Goal: Transaction & Acquisition: Book appointment/travel/reservation

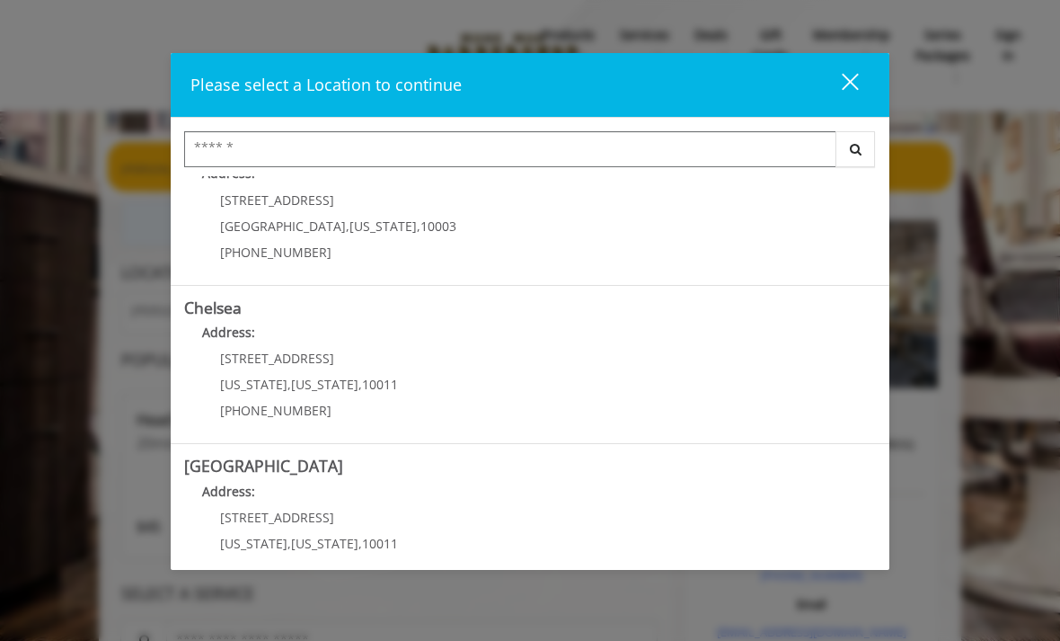
scroll to position [50, 0]
click at [257, 371] on div "169/170 W 23rd St New York , New York , 10011 (917) 639-3902" at bounding box center [295, 389] width 223 height 78
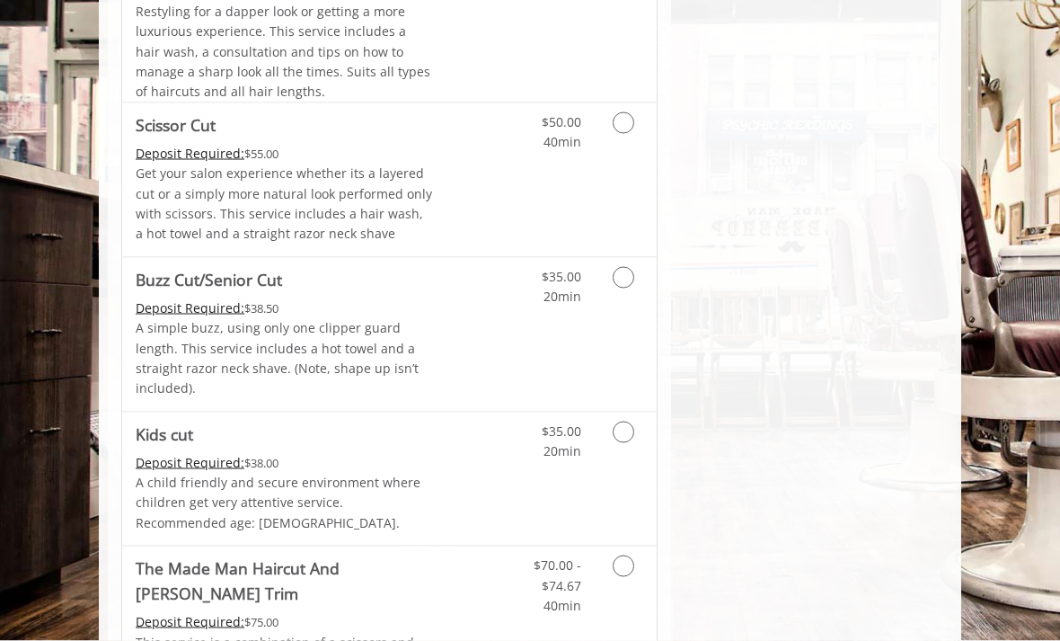
scroll to position [1157, 0]
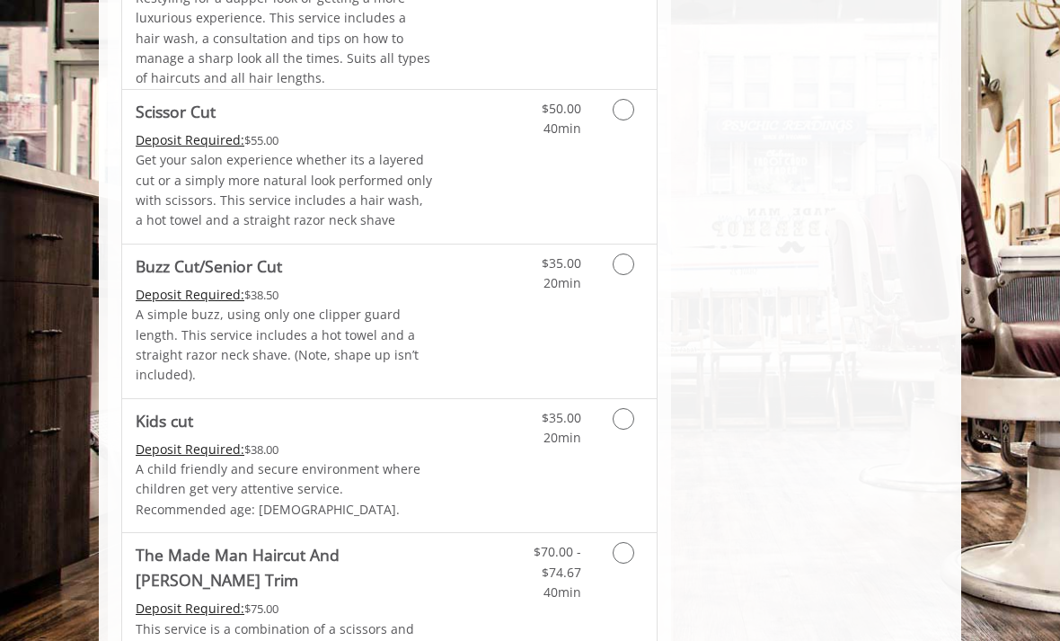
click at [625, 253] on icon "Grooming services" at bounding box center [624, 264] width 22 height 22
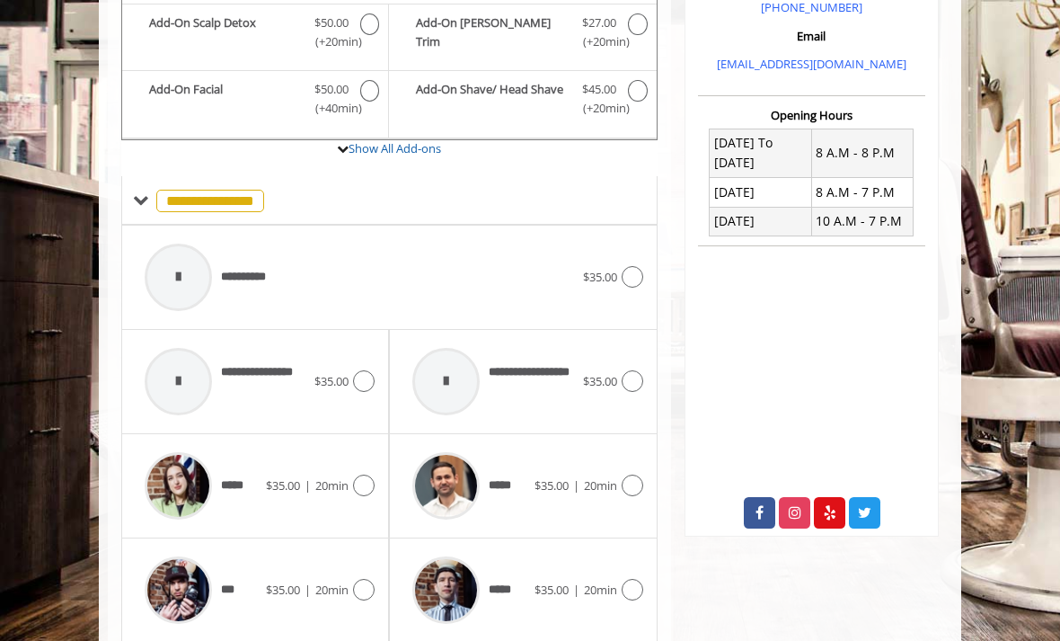
scroll to position [517, 0]
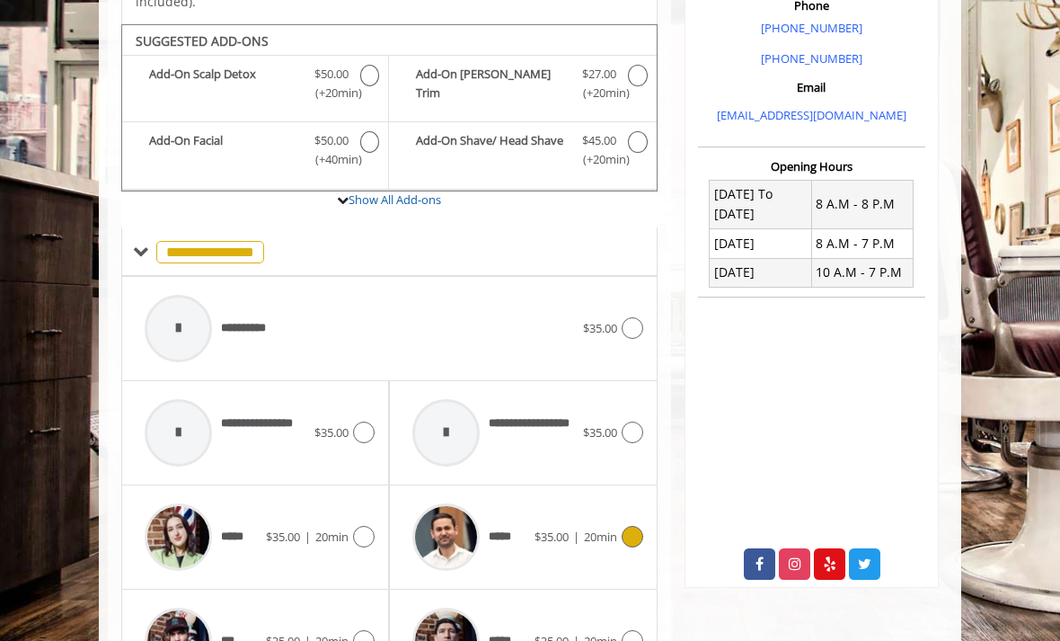
click at [634, 526] on icon at bounding box center [633, 537] width 22 height 22
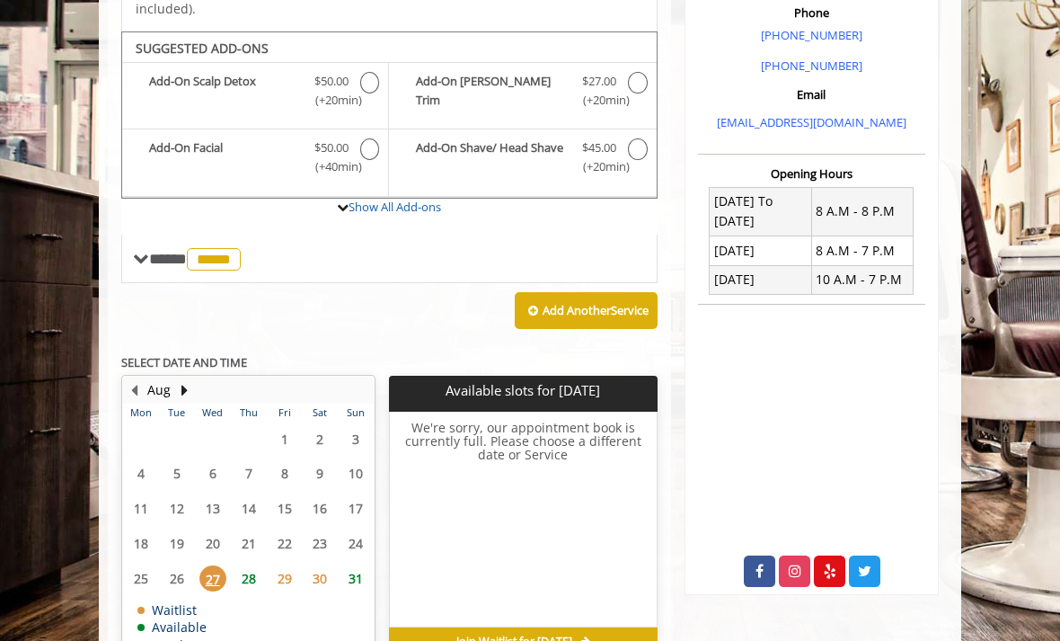
scroll to position [517, 0]
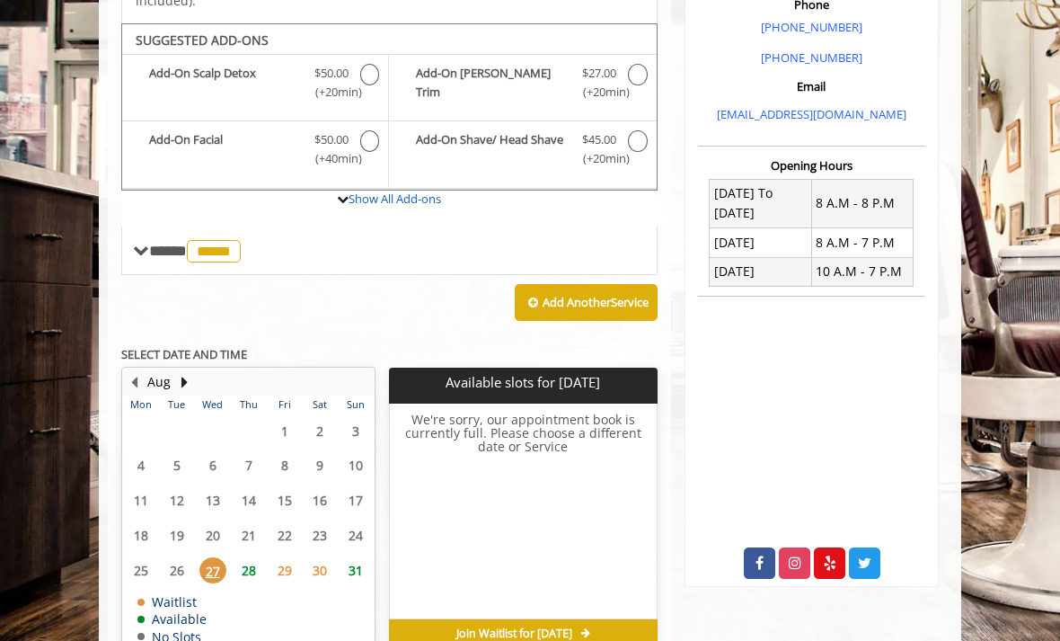
click at [283, 557] on span "29" at bounding box center [284, 570] width 27 height 26
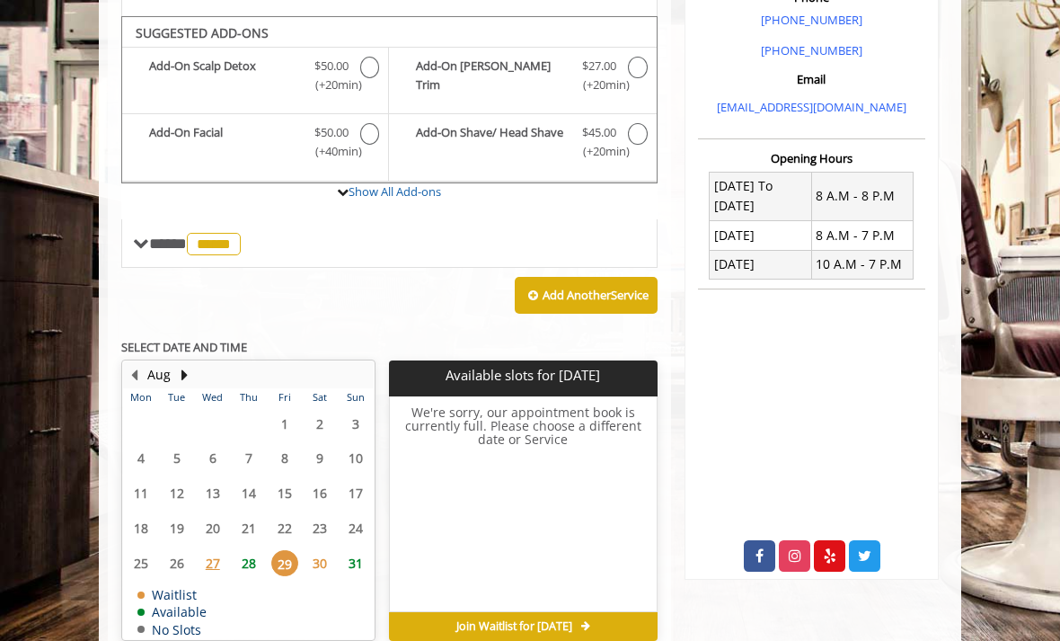
click at [250, 550] on span "28" at bounding box center [248, 563] width 27 height 26
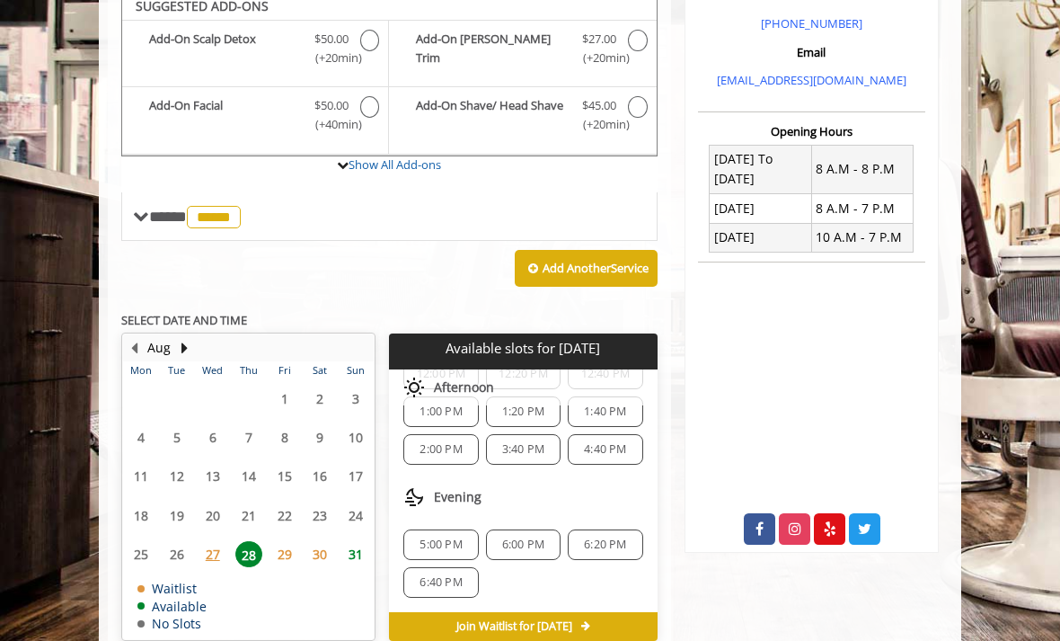
scroll to position [269, 0]
click at [446, 537] on span "5:00 PM" at bounding box center [441, 544] width 42 height 14
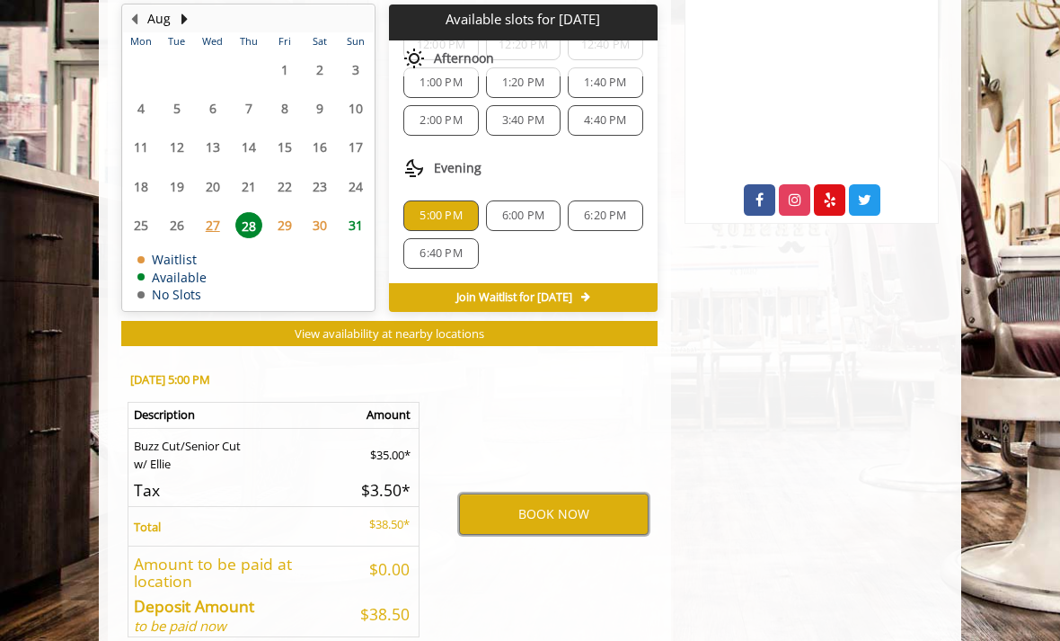
scroll to position [879, 0]
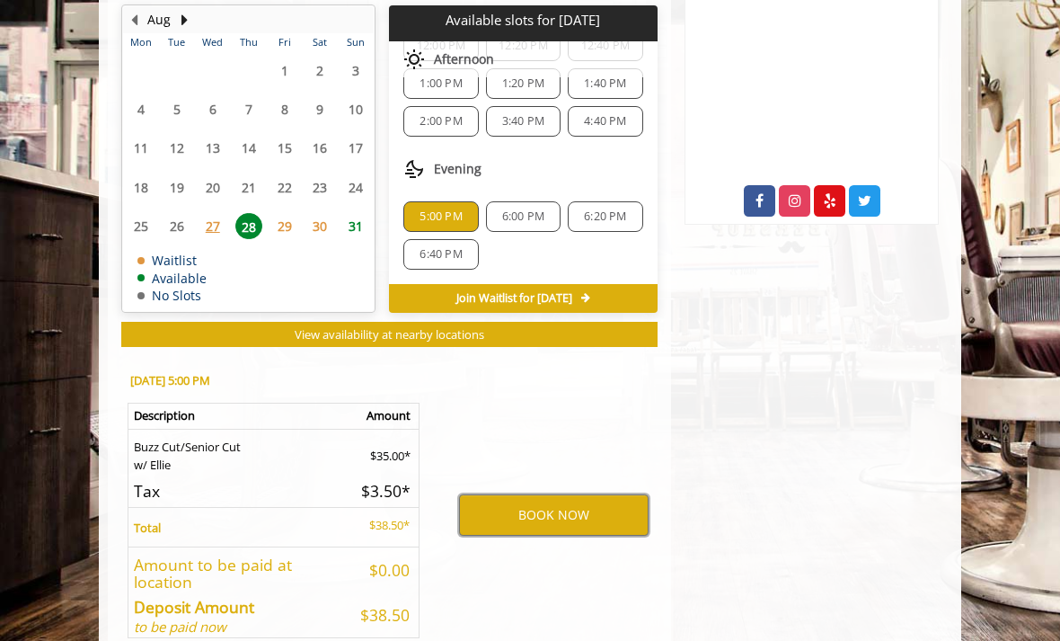
click at [562, 494] on button "BOOK NOW" at bounding box center [554, 514] width 190 height 41
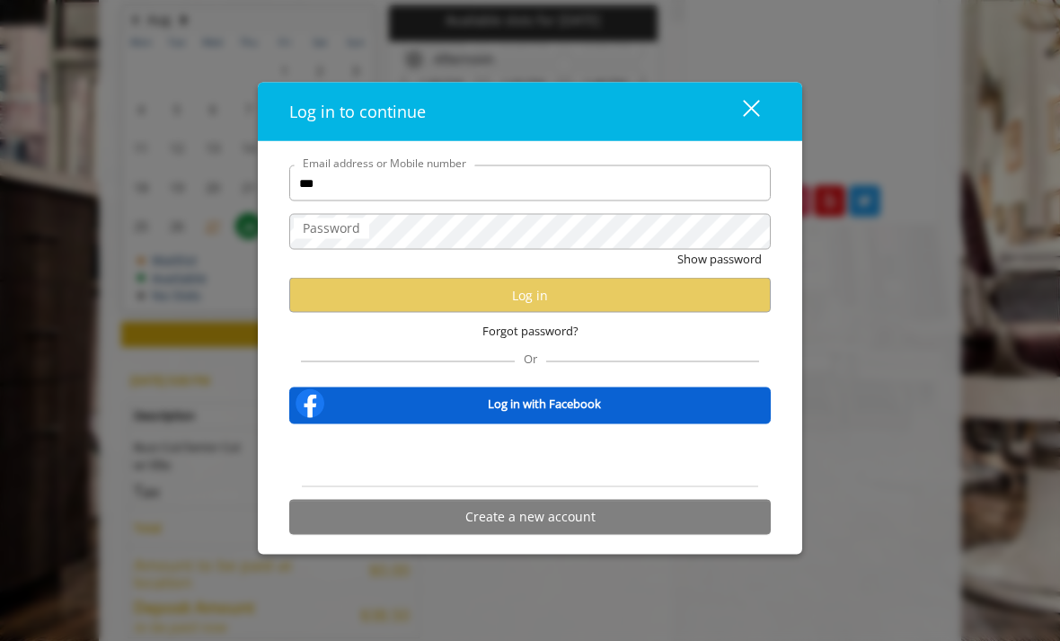
type input "****"
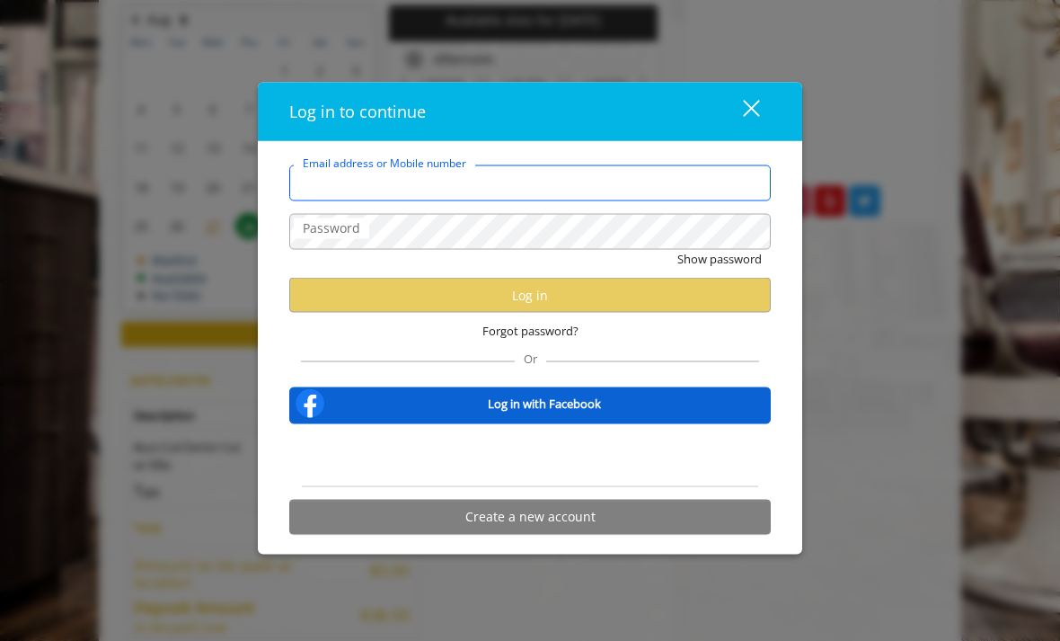
type input "**********"
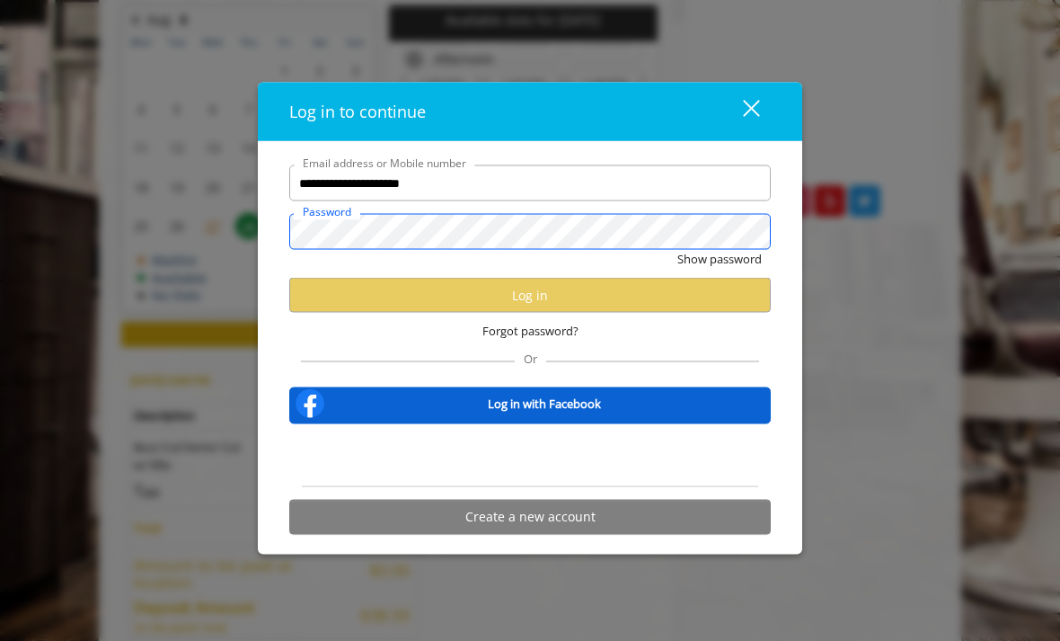
scroll to position [0, 0]
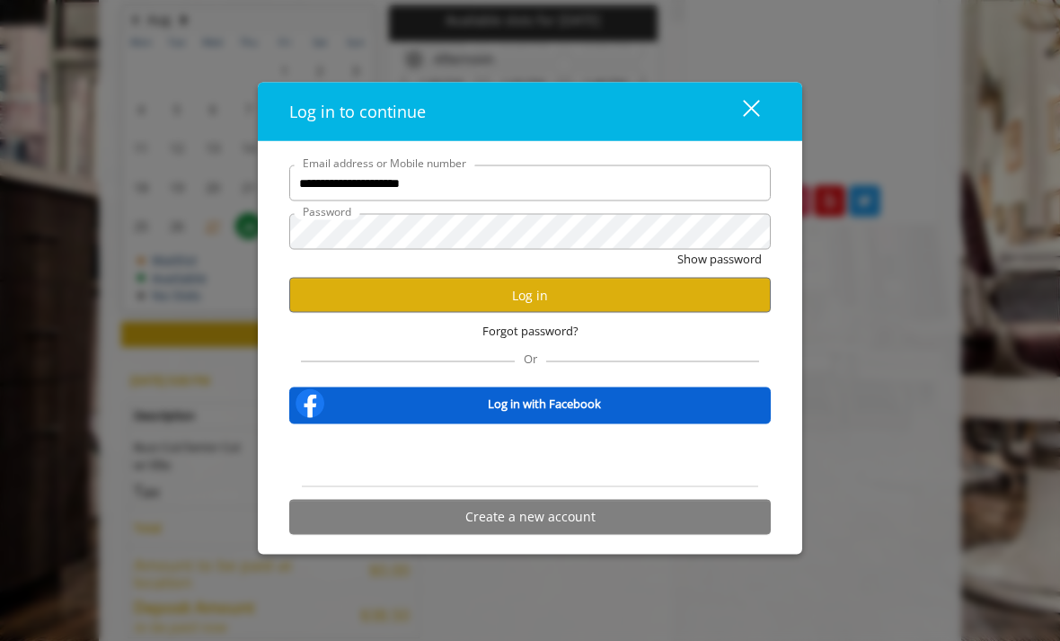
click at [562, 313] on button "Log in" at bounding box center [530, 295] width 482 height 35
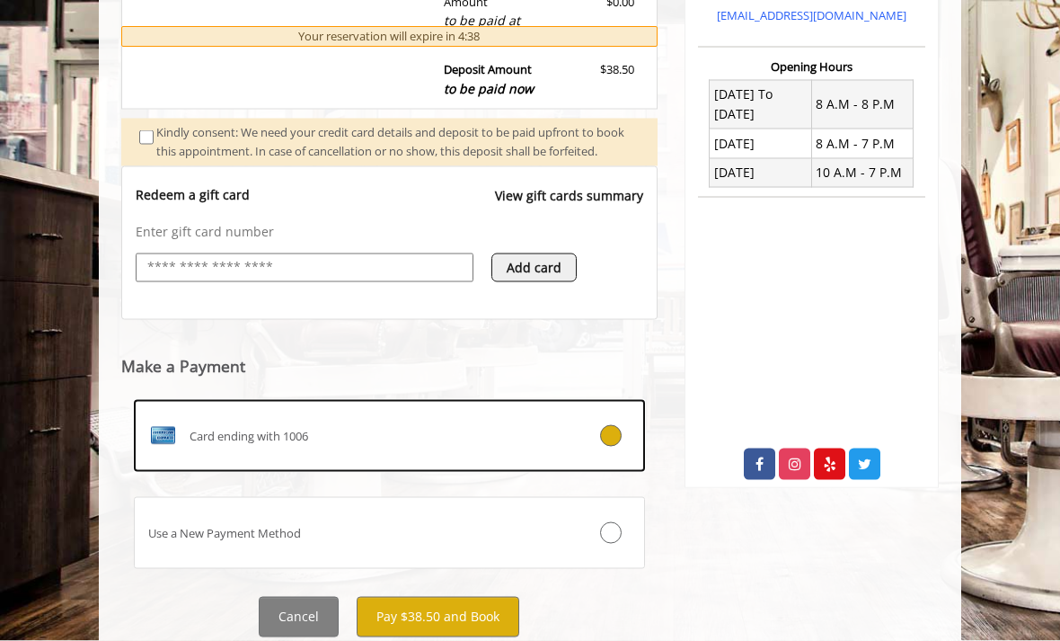
scroll to position [624, 0]
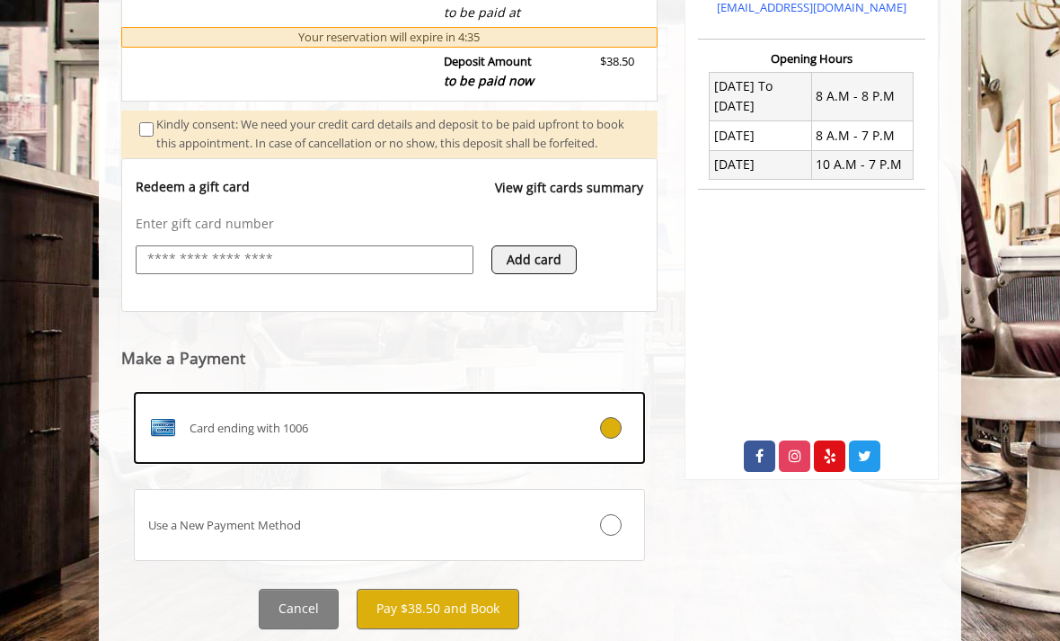
click at [428, 616] on button "Pay $38.50 and Book" at bounding box center [438, 608] width 163 height 40
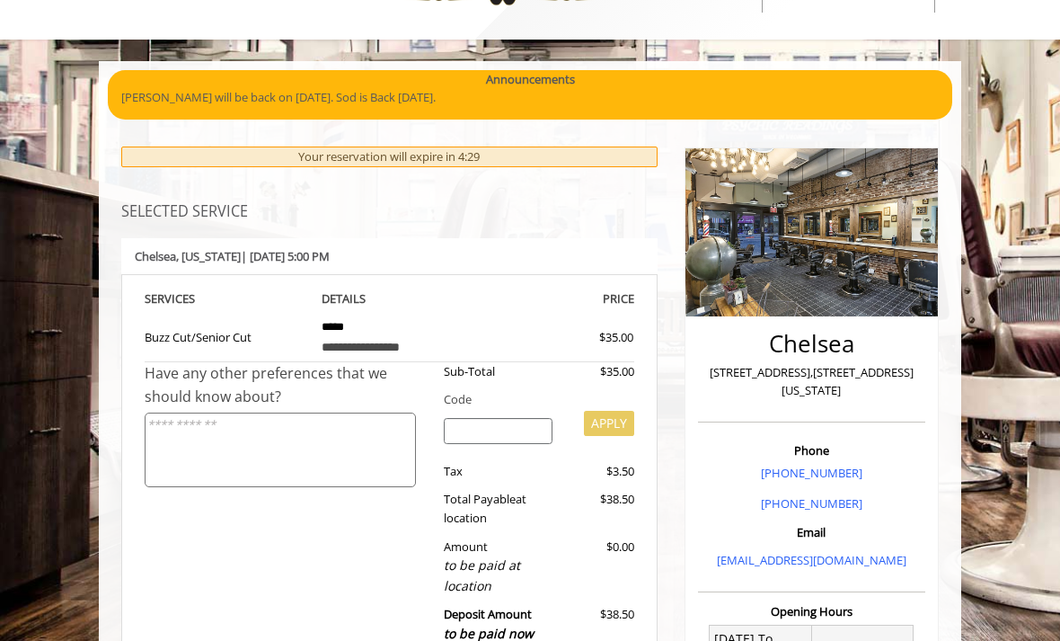
scroll to position [66, 0]
